Goal: Task Accomplishment & Management: Manage account settings

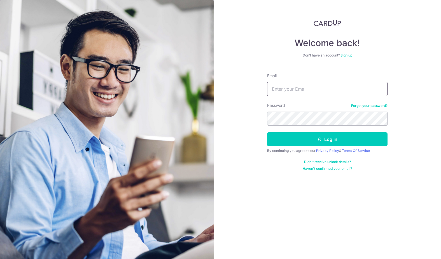
type input "[EMAIL_ADDRESS][DOMAIN_NAME]"
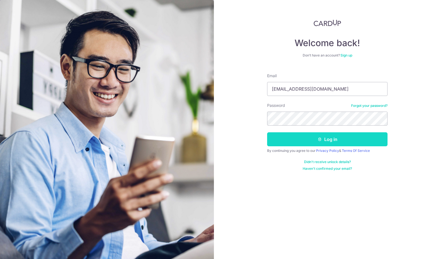
click at [346, 134] on button "Log in" at bounding box center [327, 139] width 120 height 14
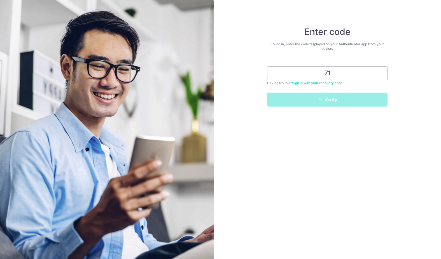
type input "7"
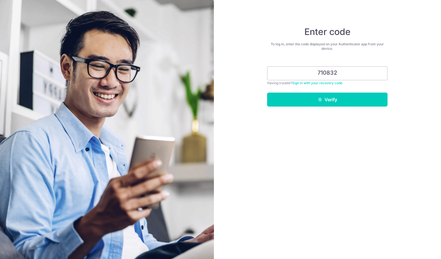
type input "710832"
click at [327, 100] on button "Verify" at bounding box center [327, 100] width 120 height 14
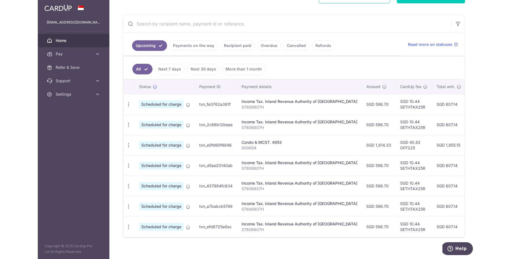
scroll to position [102, 0]
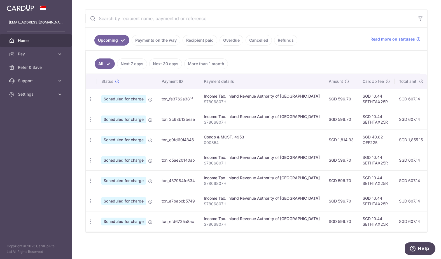
click at [240, 135] on div "Condo & MCST. 4953" at bounding box center [262, 137] width 116 height 6
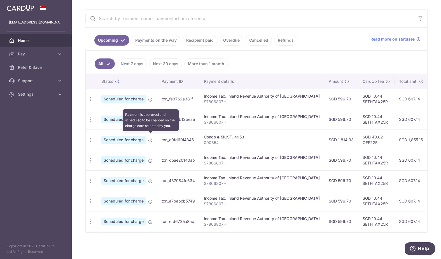
click at [149, 138] on icon at bounding box center [150, 140] width 4 height 4
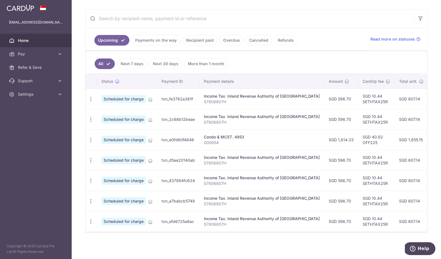
click at [219, 135] on div "Condo & MCST. 4953" at bounding box center [262, 137] width 116 height 6
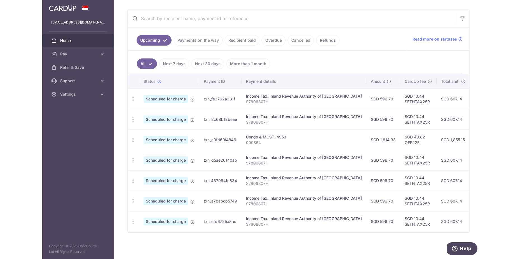
scroll to position [95, 0]
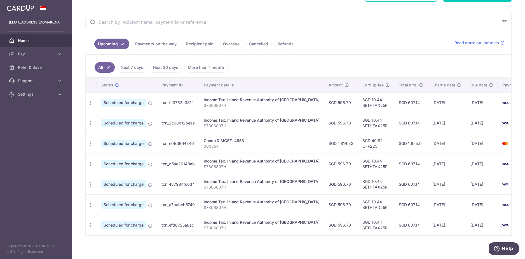
click at [441, 146] on td "1348" at bounding box center [519, 143] width 43 height 20
click at [246, 144] on p "000854" at bounding box center [262, 147] width 116 height 6
click at [49, 90] on link "Settings" at bounding box center [36, 94] width 72 height 13
click at [40, 69] on span "Refer & Save" at bounding box center [36, 68] width 37 height 6
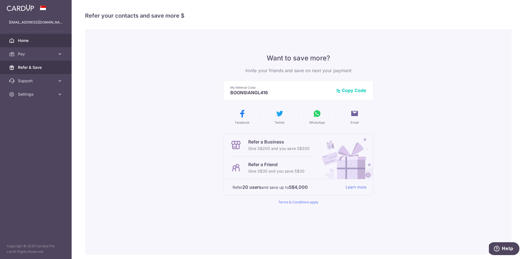
click at [36, 40] on span "Home" at bounding box center [36, 41] width 37 height 6
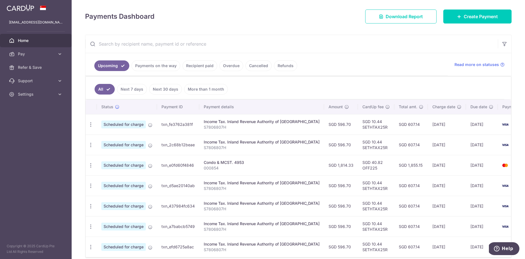
scroll to position [102, 0]
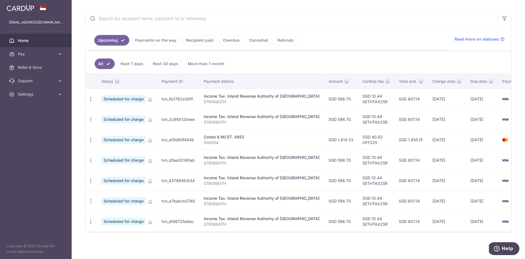
click at [210, 134] on div "Condo & MCST. 4953" at bounding box center [262, 137] width 116 height 6
click at [121, 137] on span "Scheduled for charge" at bounding box center [123, 140] width 45 height 8
click at [151, 138] on icon at bounding box center [150, 140] width 4 height 4
click at [154, 42] on link "Payments on the way" at bounding box center [156, 40] width 49 height 11
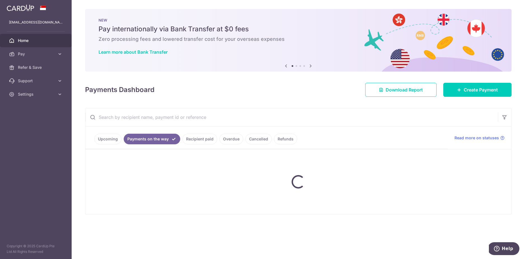
scroll to position [0, 0]
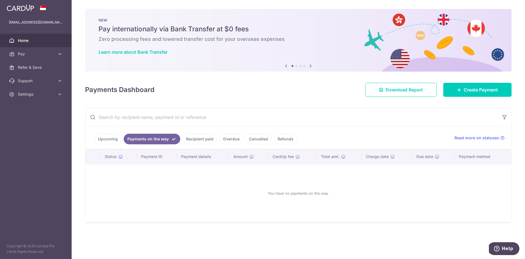
click at [37, 40] on span "Home" at bounding box center [36, 41] width 37 height 6
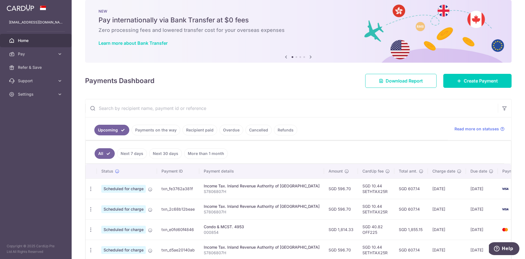
scroll to position [51, 0]
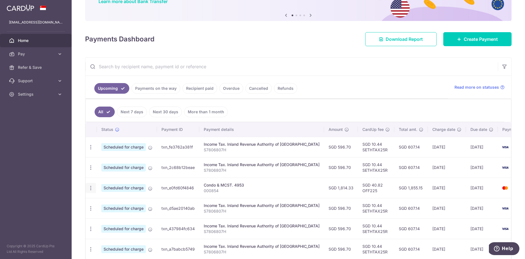
click at [91, 191] on div "Update payment Cancel payment" at bounding box center [91, 188] width 10 height 10
click at [91, 190] on icon "button" at bounding box center [91, 188] width 6 height 6
click at [148, 191] on td "Scheduled for charge" at bounding box center [127, 188] width 60 height 20
click at [150, 189] on icon at bounding box center [150, 188] width 4 height 4
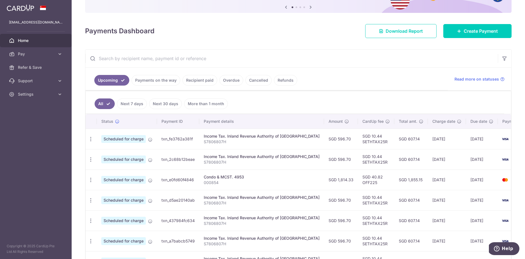
scroll to position [76, 0]
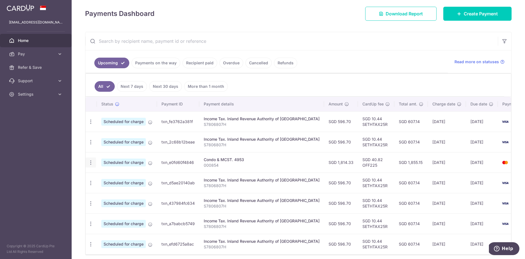
click at [90, 163] on icon "button" at bounding box center [91, 163] width 6 height 6
click at [109, 189] on span "Cancel payment" at bounding box center [121, 191] width 38 height 7
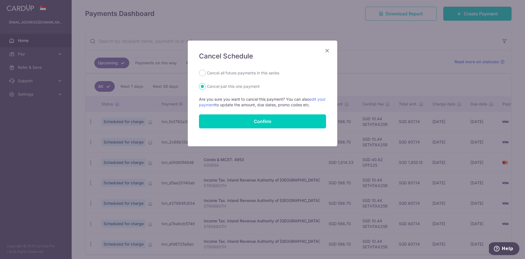
click at [233, 74] on label "Cancel all future payments in this series" at bounding box center [243, 73] width 72 height 7
click at [206, 74] on input "Cancel all future payments in this series" at bounding box center [202, 73] width 7 height 7
radio input "true"
click at [271, 114] on form "Cancel all future payments in this series Cancel just this one payment Are you …" at bounding box center [262, 99] width 127 height 59
click at [274, 120] on button "Confirm" at bounding box center [262, 121] width 127 height 14
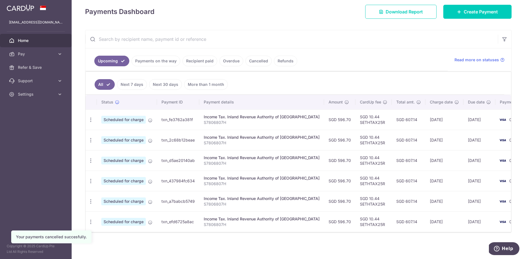
scroll to position [81, 0]
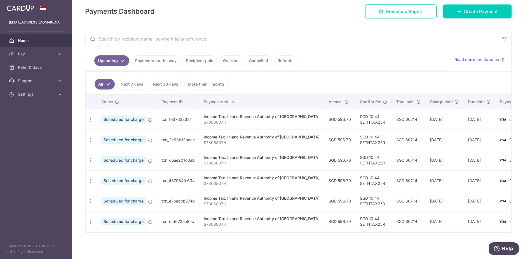
click at [31, 41] on span "Home" at bounding box center [36, 41] width 37 height 6
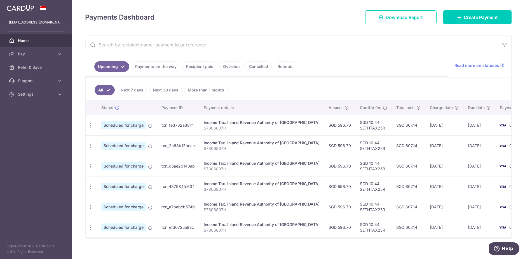
scroll to position [81, 0]
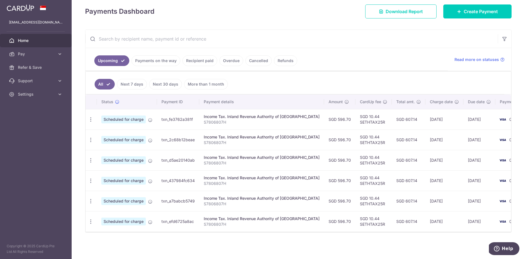
click at [123, 116] on span "Scheduled for charge" at bounding box center [123, 120] width 45 height 8
